Goal: Transaction & Acquisition: Purchase product/service

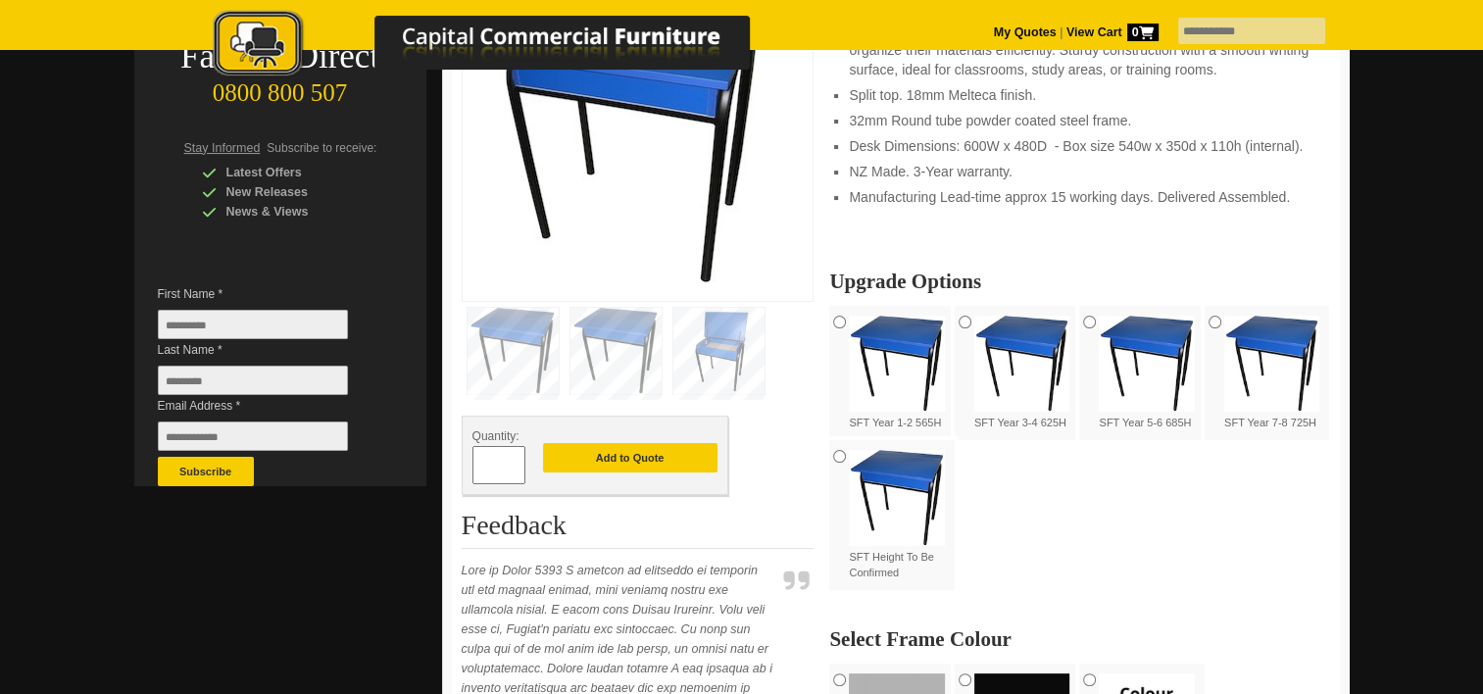
scroll to position [395, 0]
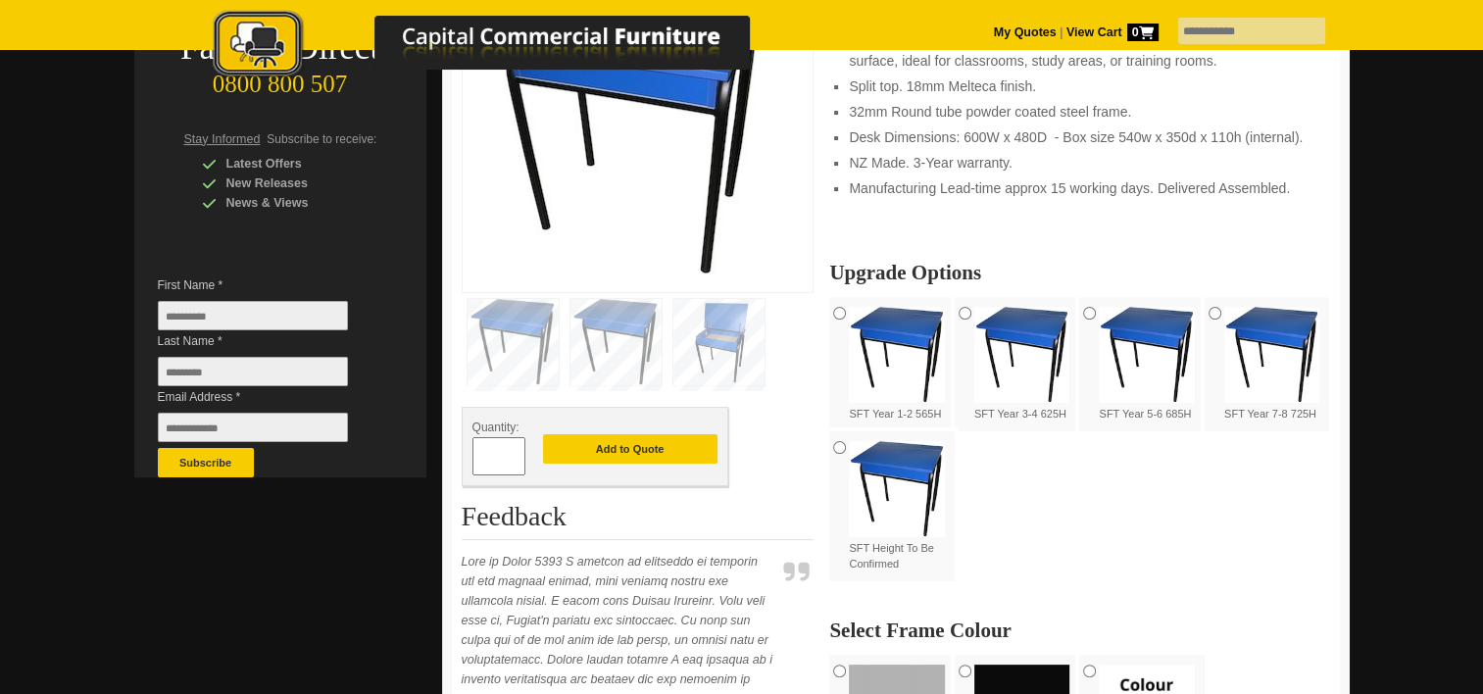
click at [518, 455] on span at bounding box center [516, 449] width 8 height 20
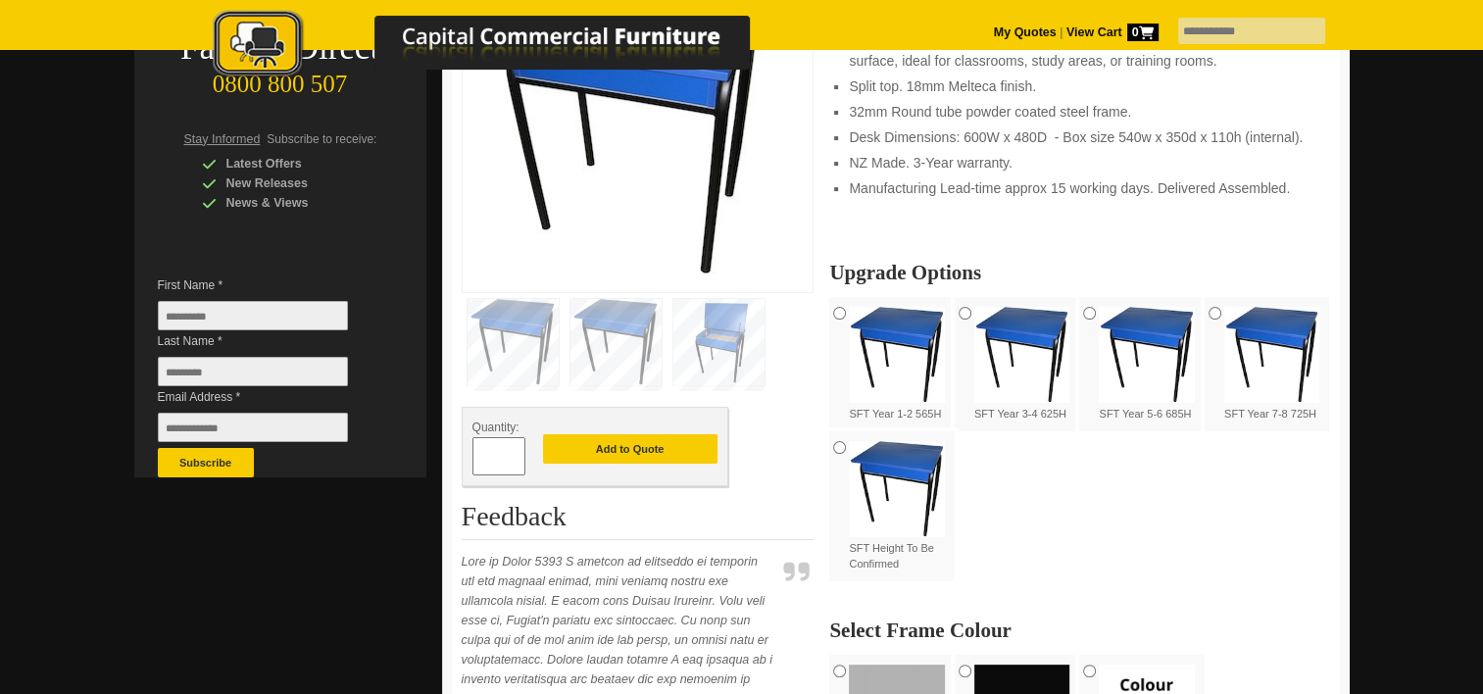
click at [518, 455] on span at bounding box center [516, 449] width 8 height 20
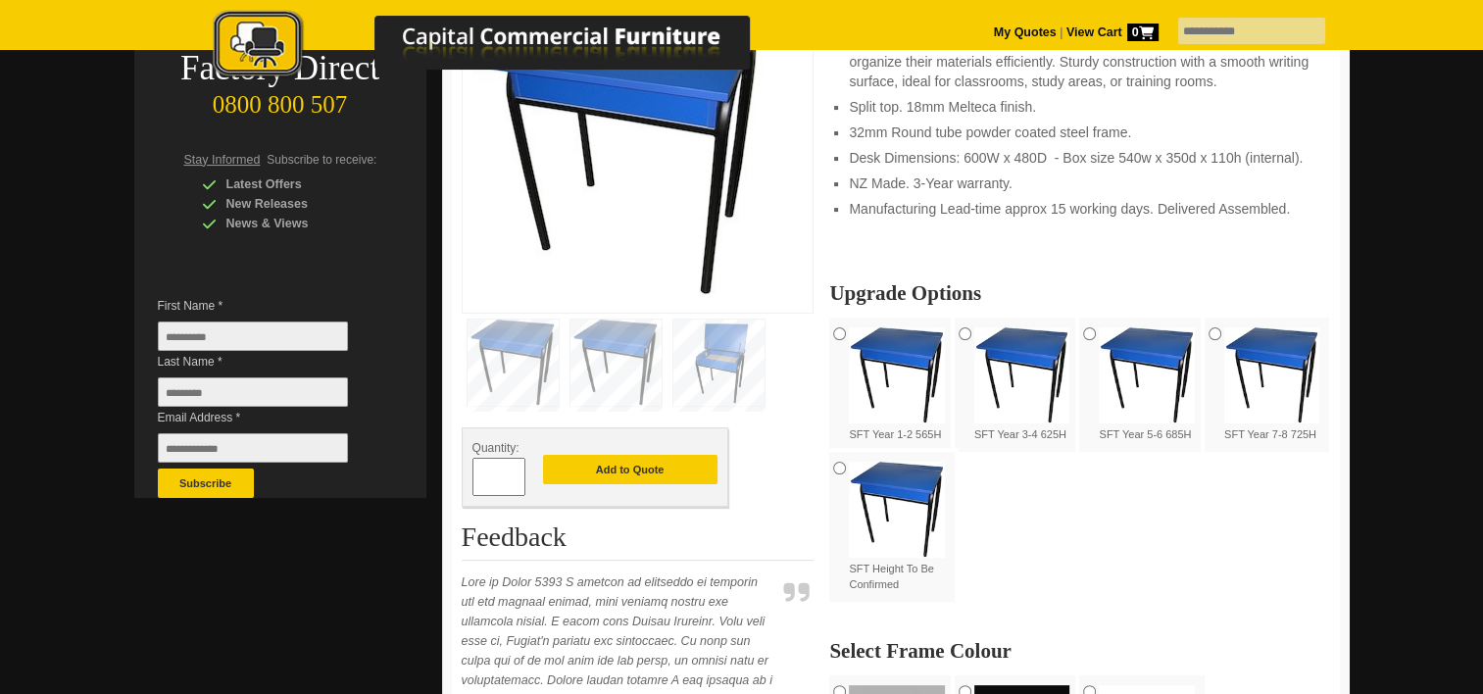
scroll to position [386, 0]
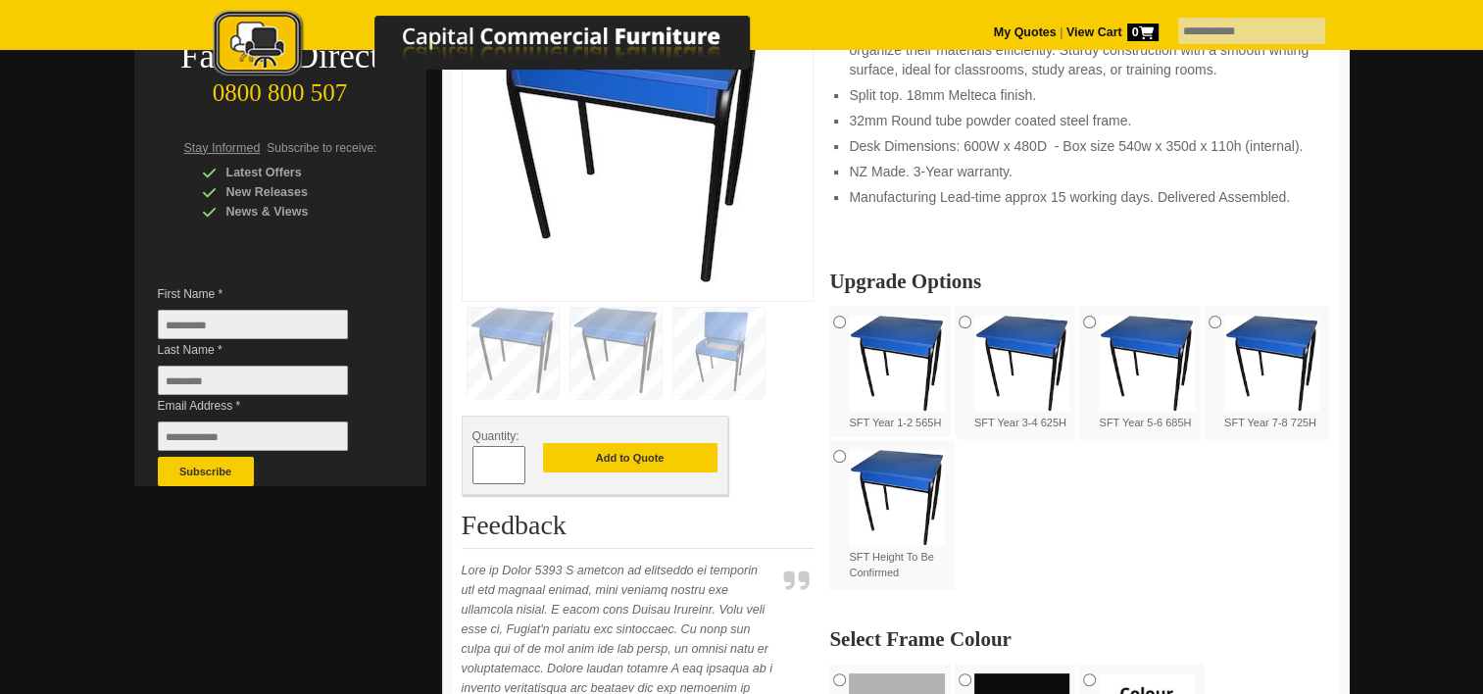
click at [1243, 335] on img at bounding box center [1272, 364] width 96 height 96
click at [507, 470] on input "*" at bounding box center [498, 465] width 53 height 38
click at [517, 463] on span at bounding box center [516, 458] width 8 height 20
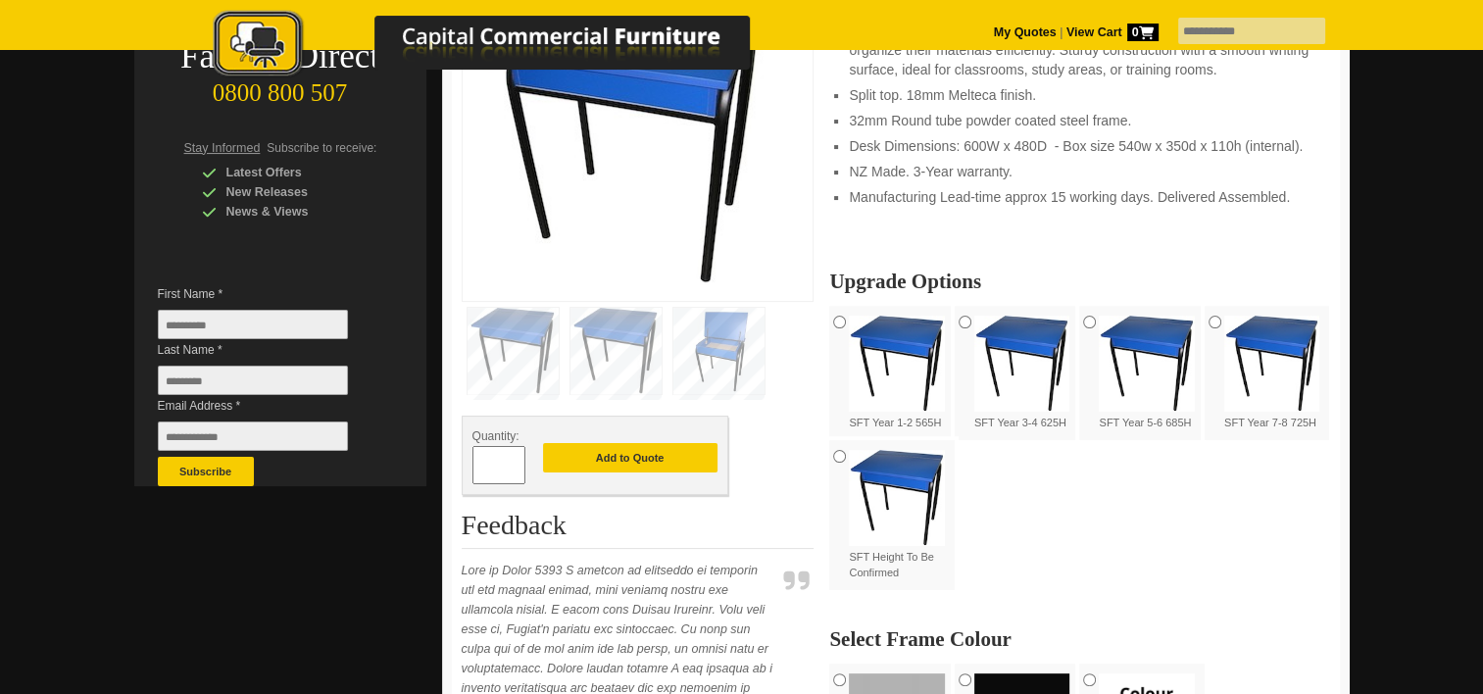
click at [517, 463] on span at bounding box center [516, 458] width 8 height 20
type input "**"
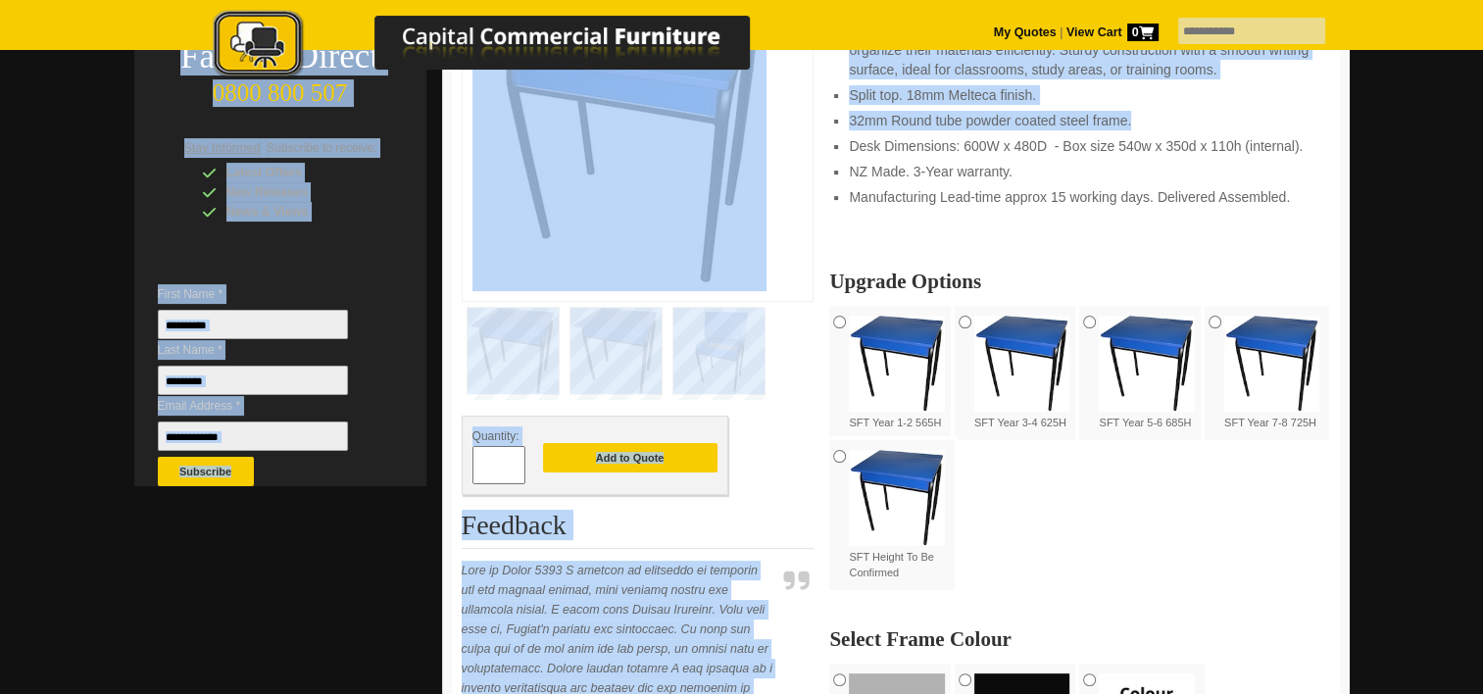
drag, startPoint x: 1480, startPoint y: 208, endPoint x: 1497, endPoint y: 120, distance: 89.8
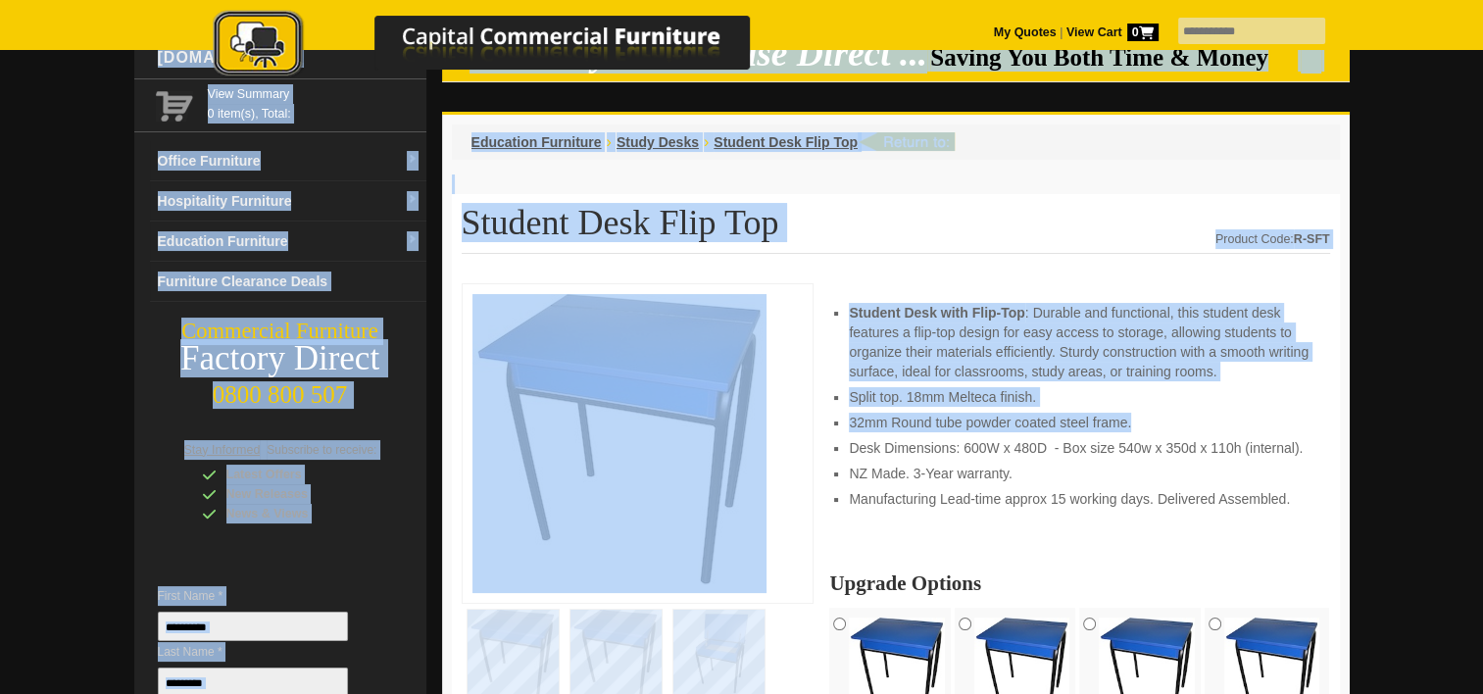
scroll to position [0, 0]
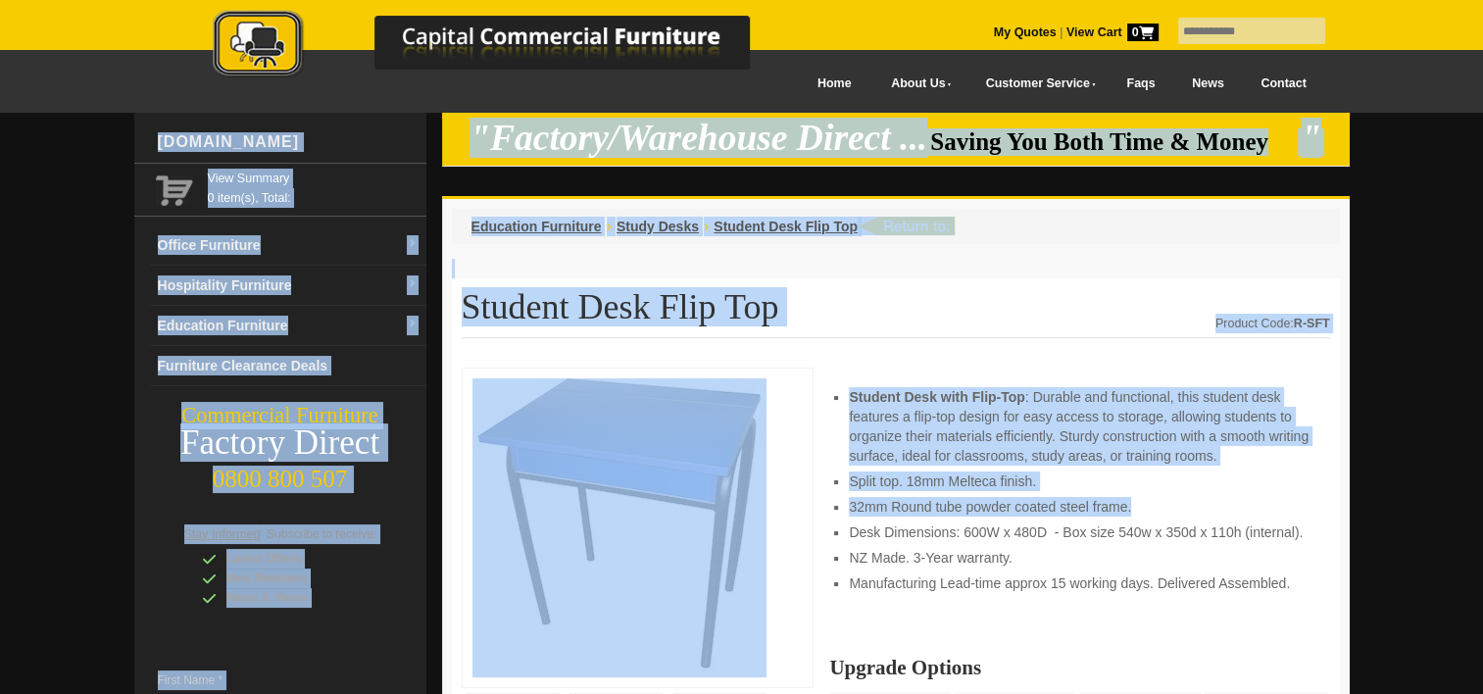
click at [1161, 213] on div "Education Furniture › Study Desks › Student Desk Flip Top" at bounding box center [896, 226] width 888 height 35
